Goal: Task Accomplishment & Management: Manage account settings

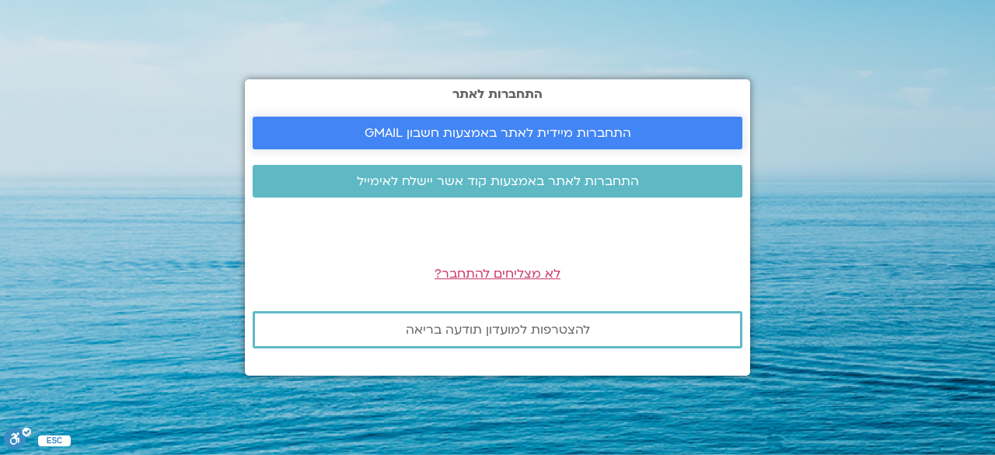
click at [642, 118] on link "התחברות מיידית לאתר באמצעות חשבון GMAIL" at bounding box center [498, 133] width 490 height 33
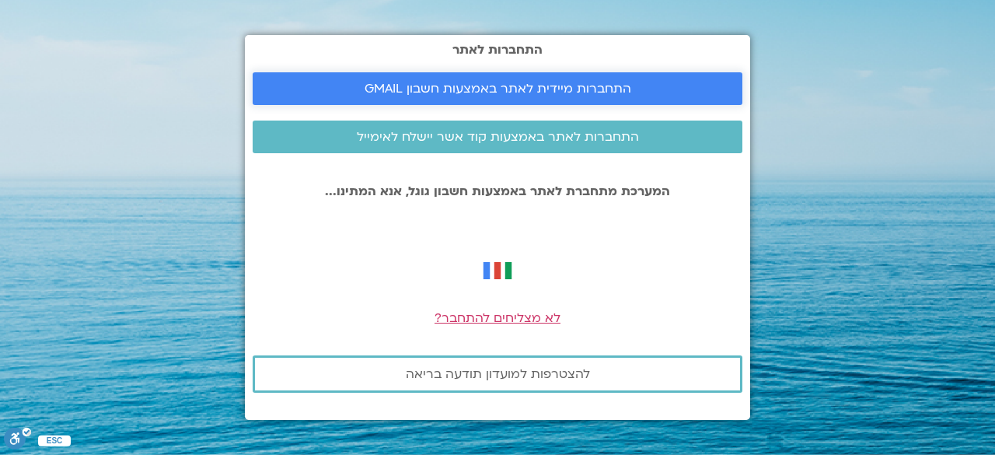
click at [641, 86] on span "התחברות מיידית לאתר באמצעות חשבון GMAIL" at bounding box center [497, 89] width 452 height 14
click at [576, 89] on span "התחברות מיידית לאתר באמצעות חשבון GMAIL" at bounding box center [498, 89] width 267 height 14
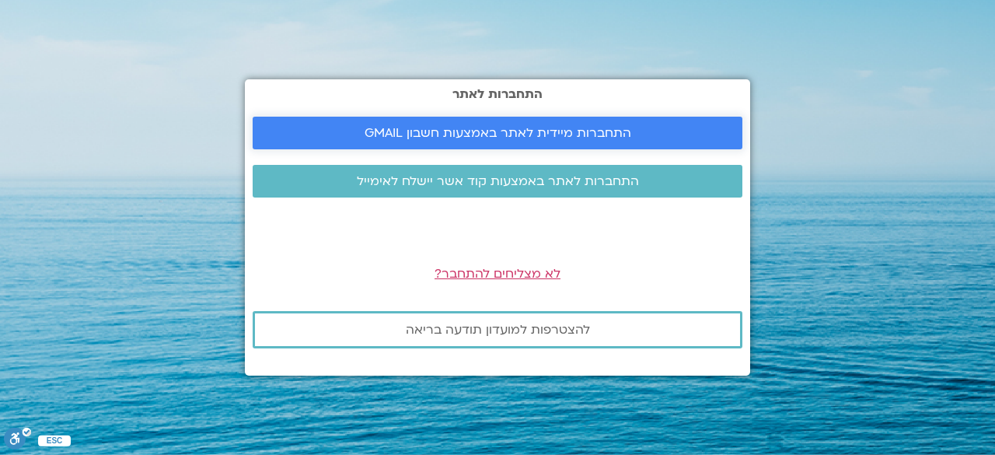
click at [518, 131] on span "התחברות מיידית לאתר באמצעות חשבון GMAIL" at bounding box center [498, 133] width 267 height 14
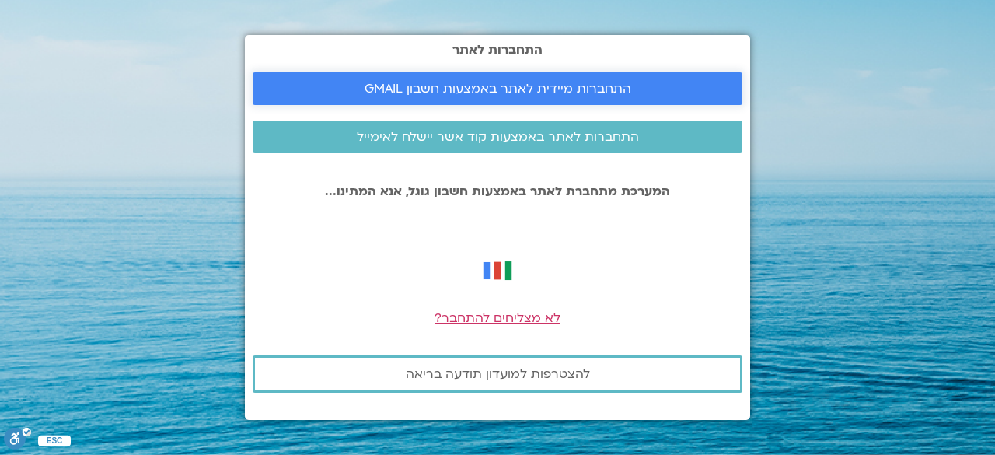
click at [526, 89] on span "התחברות מיידית לאתר באמצעות חשבון GMAIL" at bounding box center [498, 89] width 267 height 14
click at [482, 144] on span "התחברות לאתר באמצעות קוד אשר יישלח לאימייל" at bounding box center [498, 137] width 282 height 14
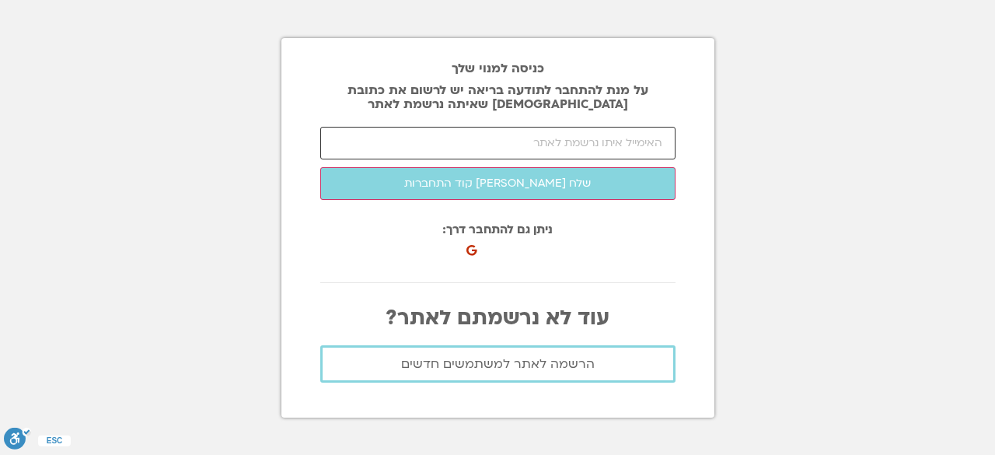
click at [622, 150] on input "email" at bounding box center [497, 143] width 355 height 33
type input "[EMAIL_ADDRESS][DOMAIN_NAME]"
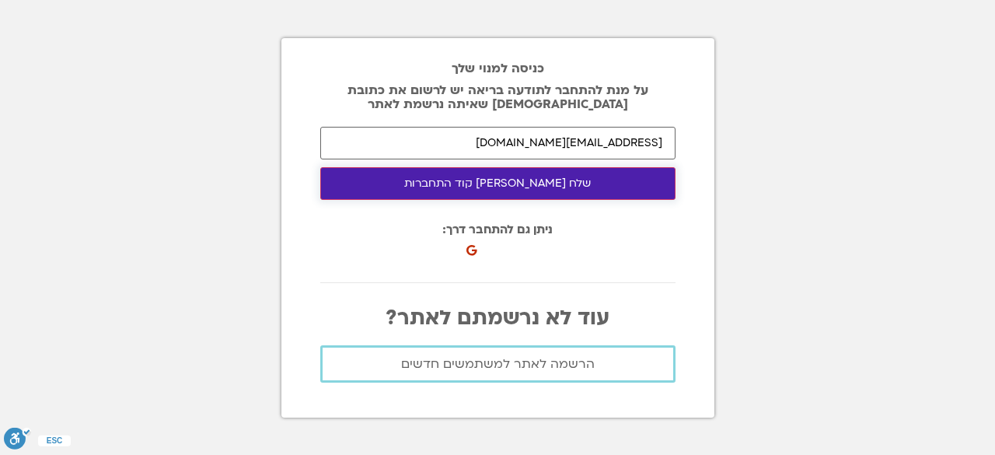
click at [524, 183] on button "שלח [PERSON_NAME] קוד התחברות" at bounding box center [497, 183] width 355 height 33
click at [535, 187] on button "התחבר לאתר" at bounding box center [497, 183] width 355 height 33
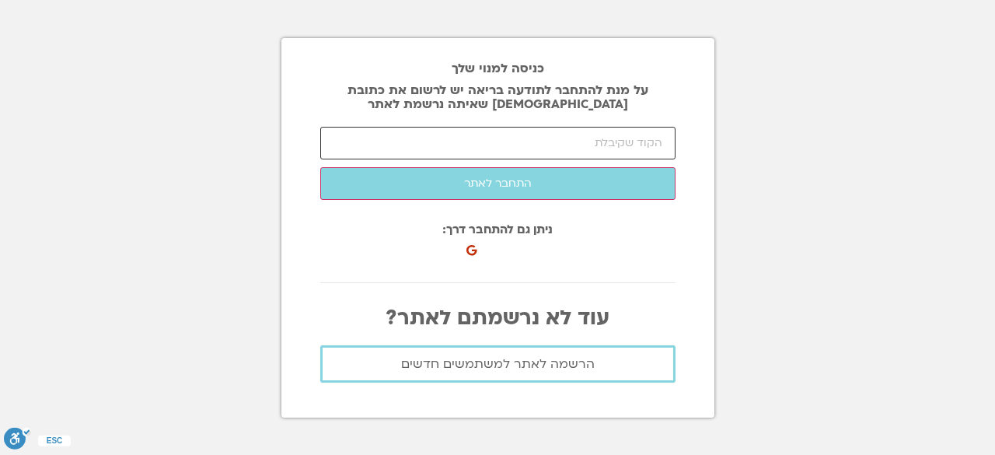
click at [671, 132] on input "number" at bounding box center [497, 143] width 355 height 33
click at [633, 145] on input "number" at bounding box center [497, 143] width 355 height 33
type input "29758"
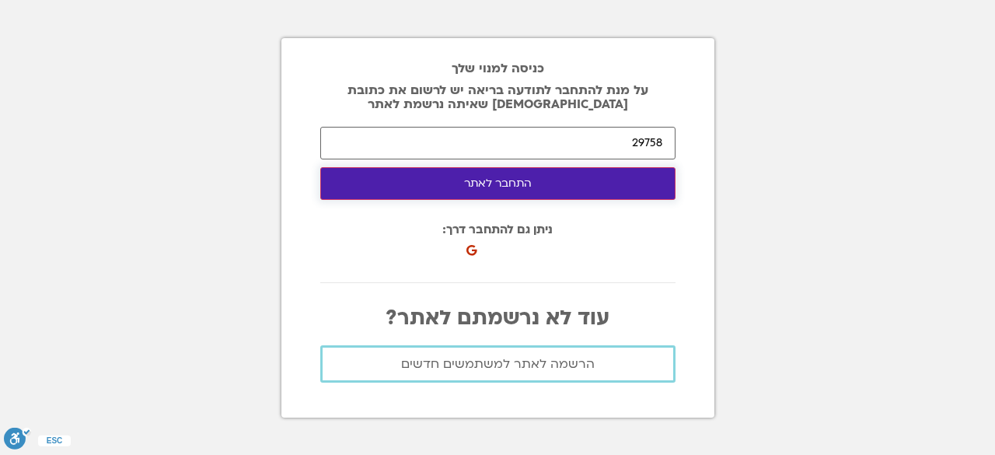
click at [514, 187] on button "התחבר לאתר" at bounding box center [497, 183] width 355 height 33
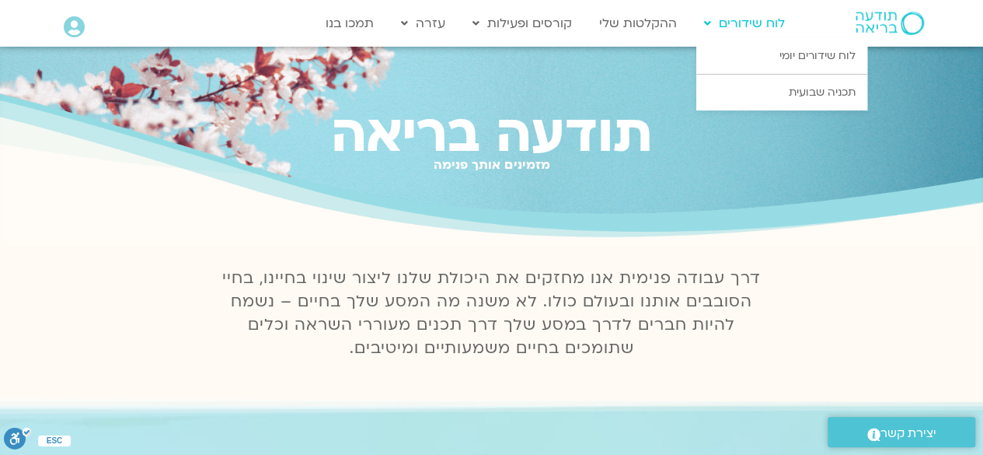
click at [753, 17] on link "לוח שידורים" at bounding box center [745, 24] width 96 height 30
click at [820, 62] on link "לוח שידורים יומי" at bounding box center [782, 56] width 171 height 36
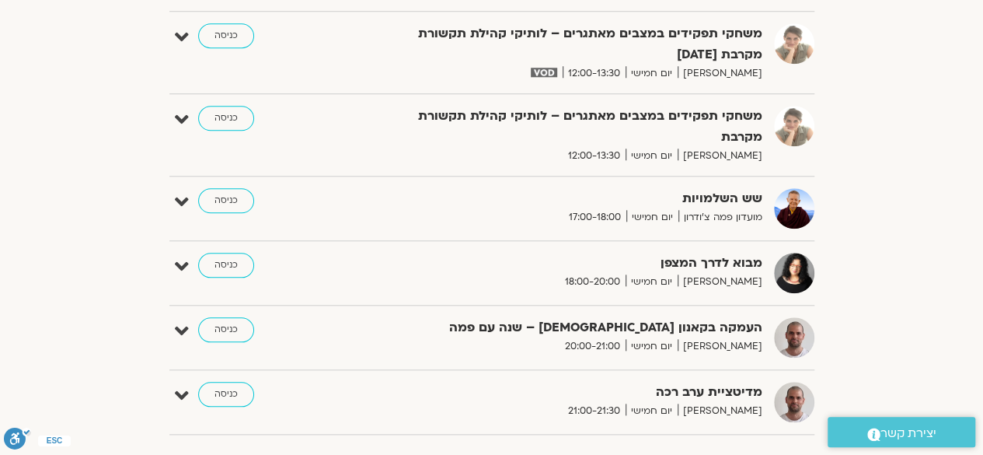
scroll to position [687, 0]
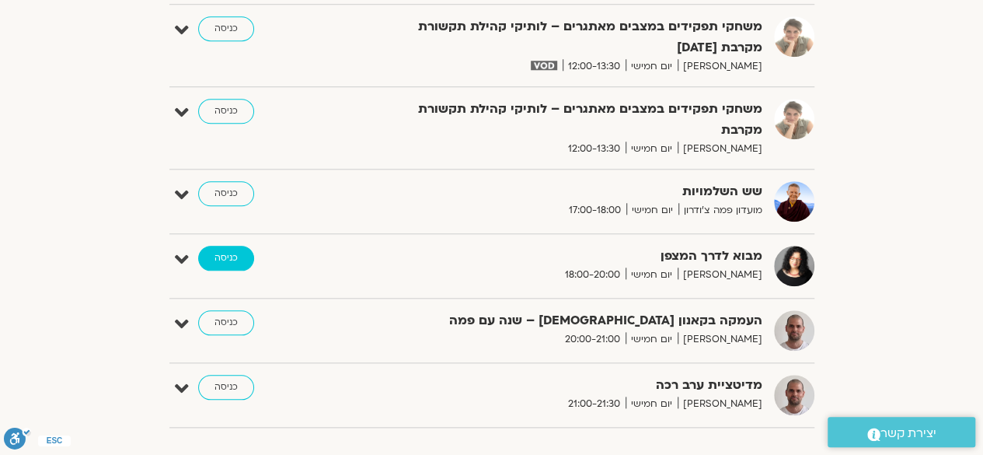
click at [230, 260] on link "כניסה" at bounding box center [226, 258] width 56 height 25
